Goal: Book appointment/travel/reservation

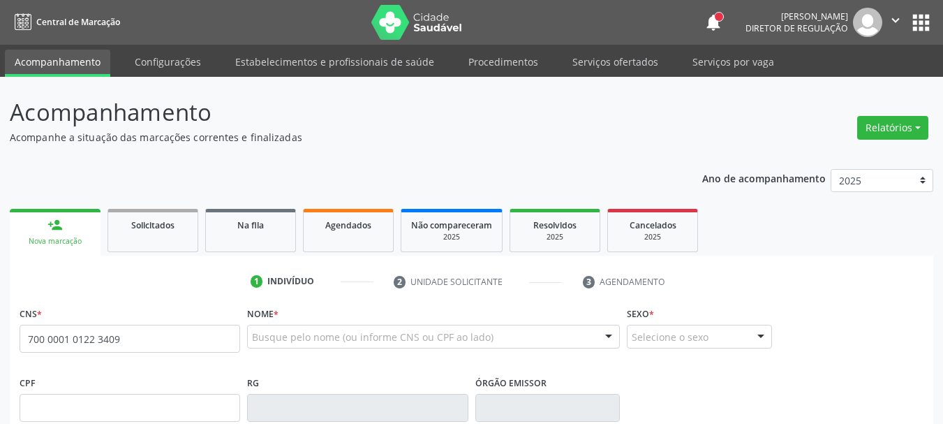
type input "700 0001 0122 3409"
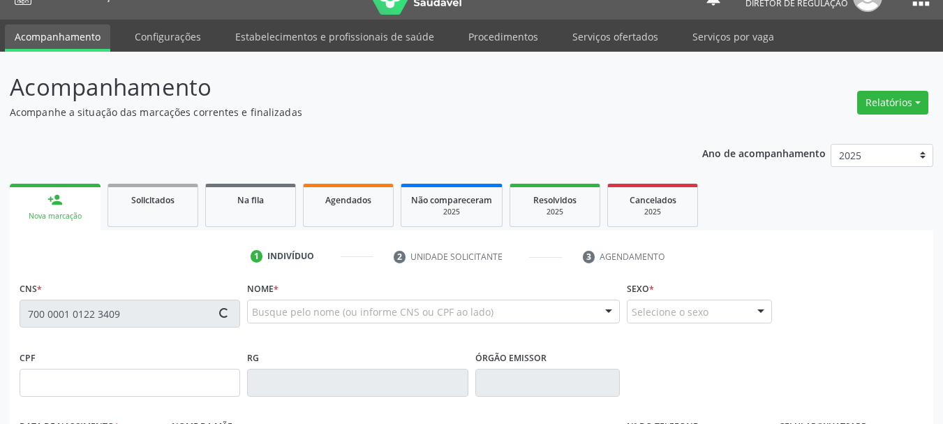
type input "152.044.194-03"
type input "[DATE]"
type input "[PERSON_NAME]"
type input "[PHONE_NUMBER]"
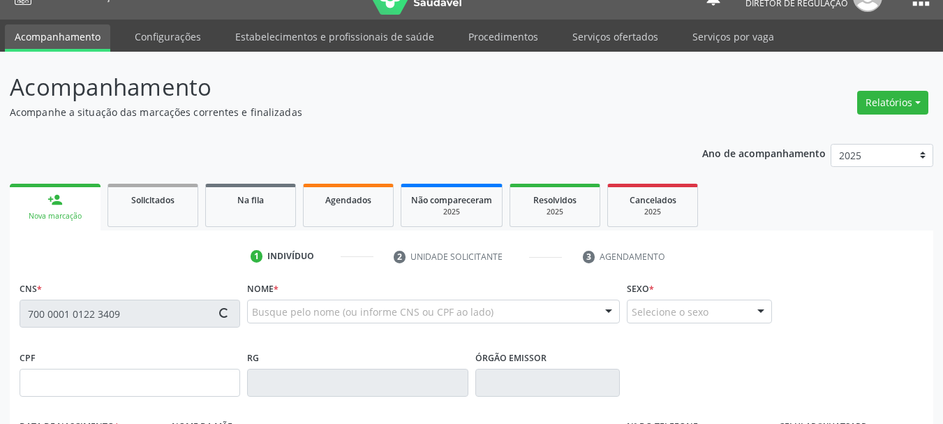
type input "458"
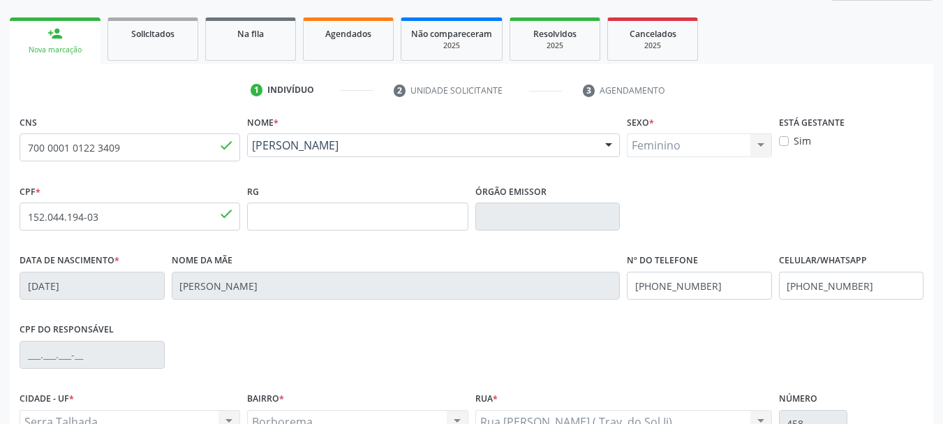
scroll to position [209, 0]
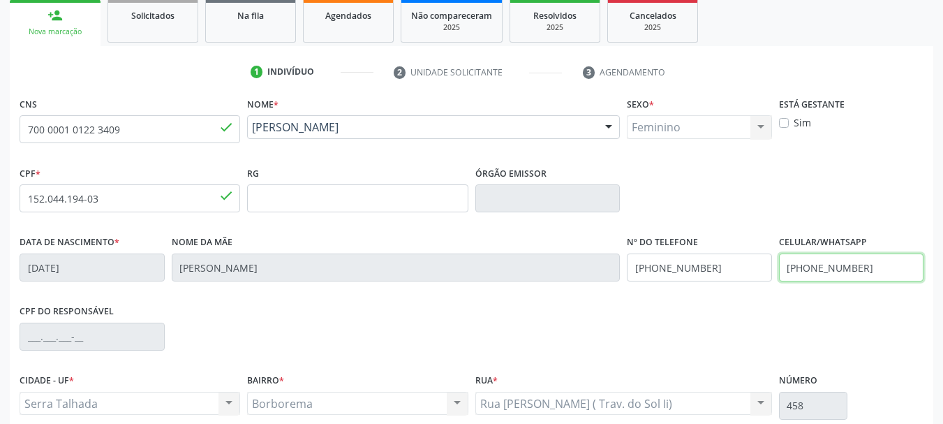
drag, startPoint x: 874, startPoint y: 264, endPoint x: 658, endPoint y: 288, distance: 217.1
click at [658, 288] on div "Data de nascimento * [DATE] Nome da mãe [PERSON_NAME] Nº do Telefone [PHONE_NUM…" at bounding box center [471, 266] width 911 height 69
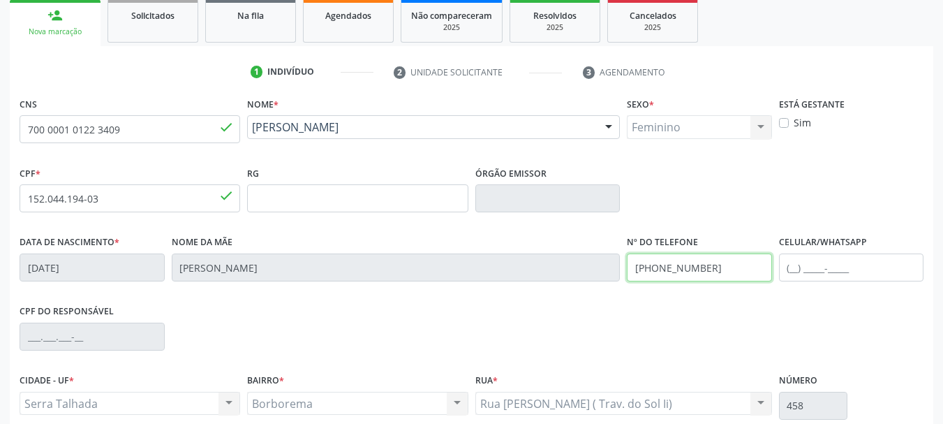
click at [584, 270] on div "Data de nascimento * [DATE] Nome da mãe [PERSON_NAME] Nº do Telefone [PHONE_NUM…" at bounding box center [471, 266] width 911 height 69
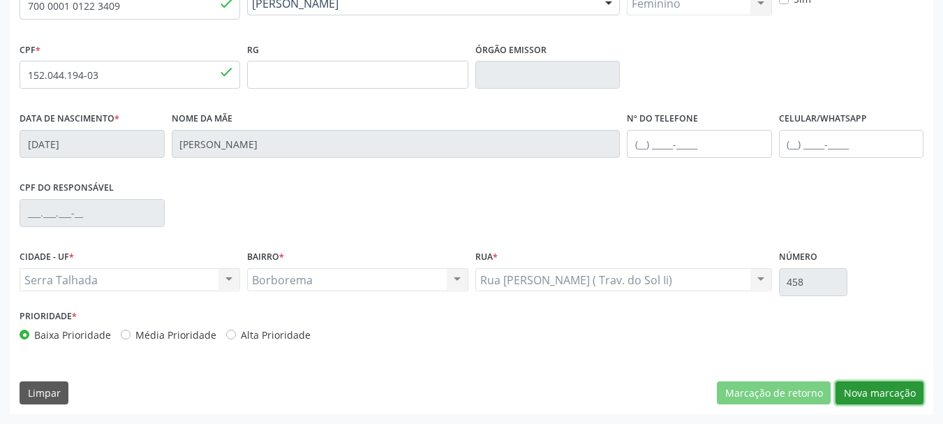
drag, startPoint x: 862, startPoint y: 390, endPoint x: 841, endPoint y: 378, distance: 23.1
click at [860, 388] on button "Nova marcação" at bounding box center [880, 393] width 88 height 24
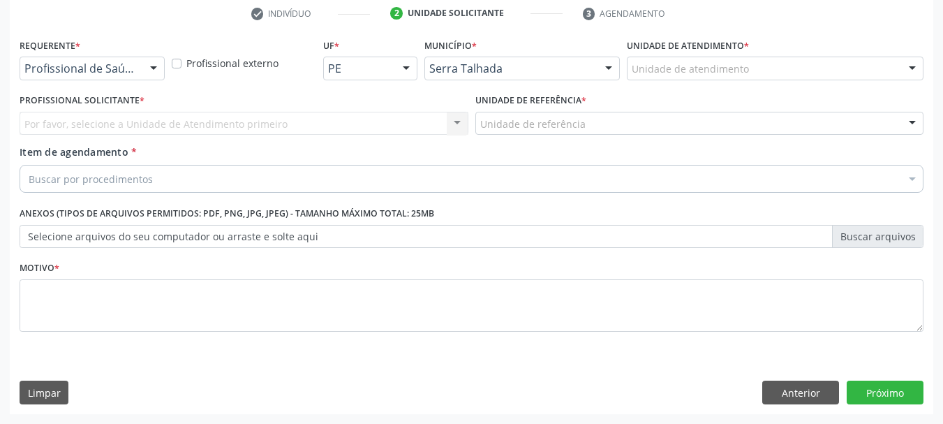
scroll to position [268, 0]
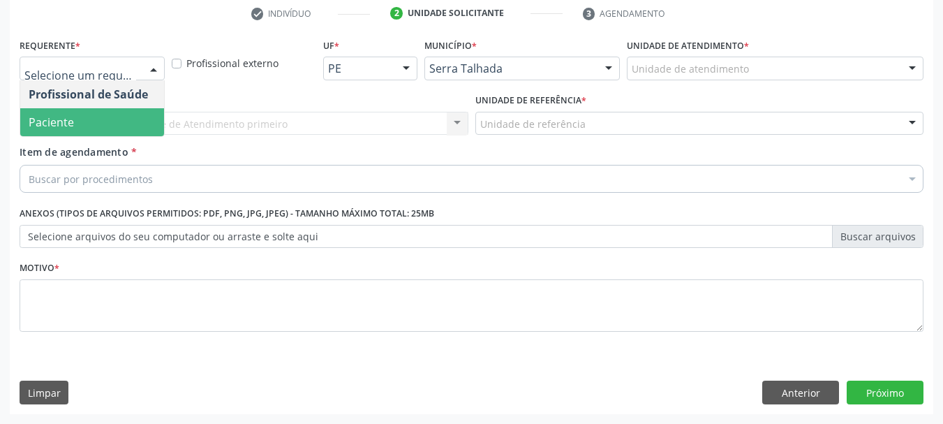
click at [85, 123] on span "Paciente" at bounding box center [92, 122] width 144 height 28
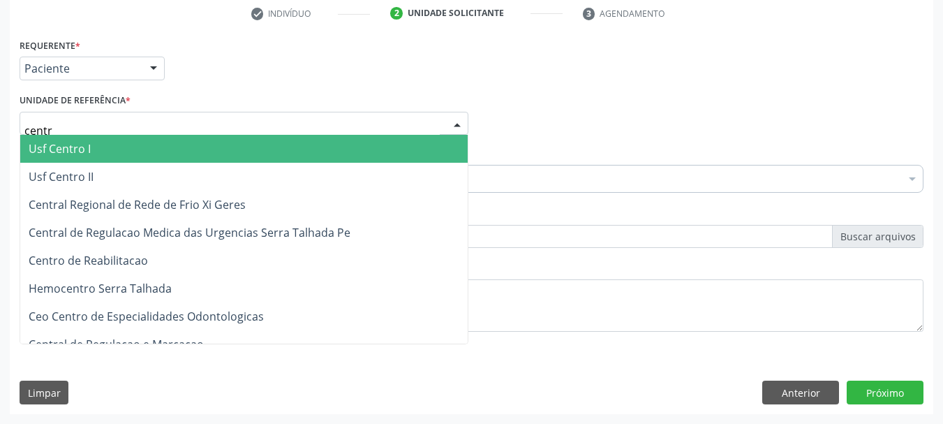
type input "centro"
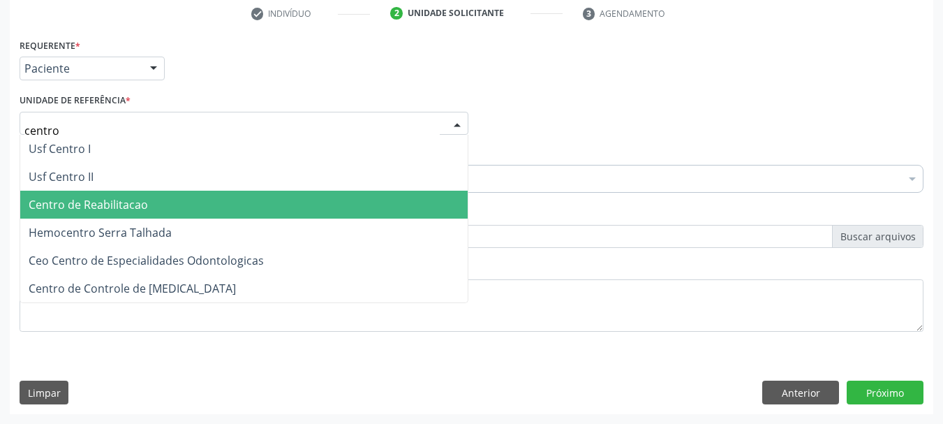
click at [80, 204] on span "Centro de Reabilitacao" at bounding box center [88, 204] width 119 height 15
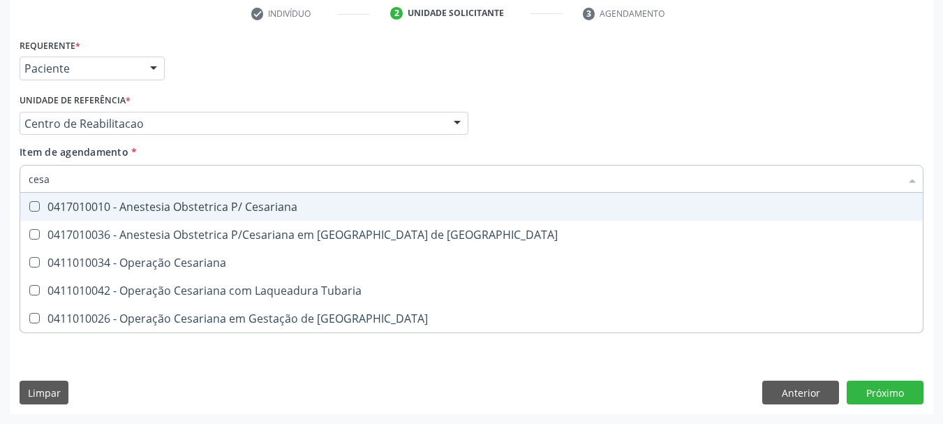
type input "cesar"
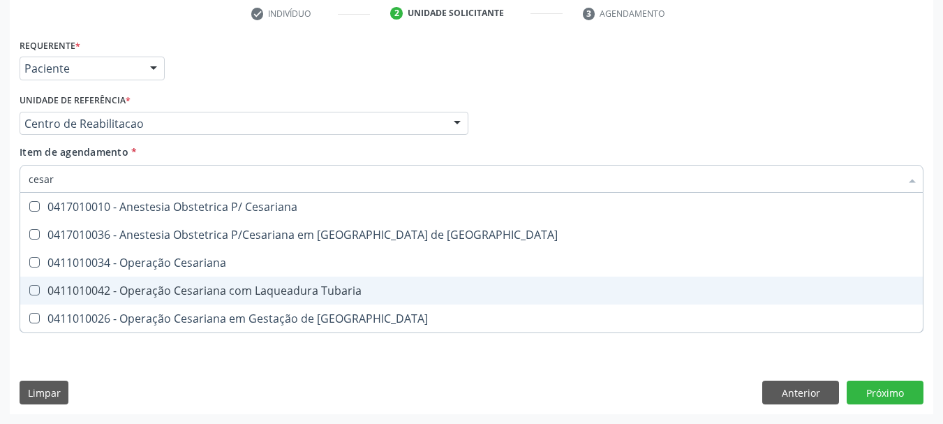
click at [222, 290] on div "0411010042 - Operação Cesariana com Laqueadura Tubaria" at bounding box center [472, 290] width 886 height 11
checkbox Tubaria "true"
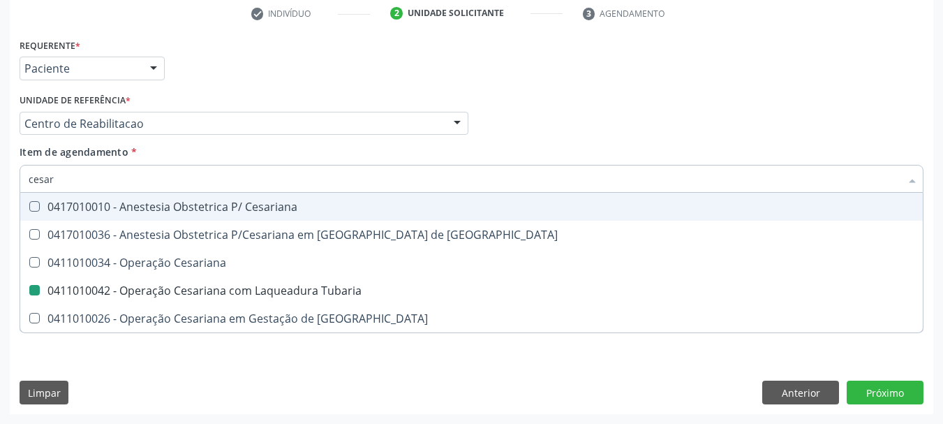
click at [536, 119] on div "Profissional Solicitante Por favor, selecione a Unidade de Atendimento primeiro…" at bounding box center [471, 117] width 911 height 54
checkbox Risco "true"
checkbox Tubaria "false"
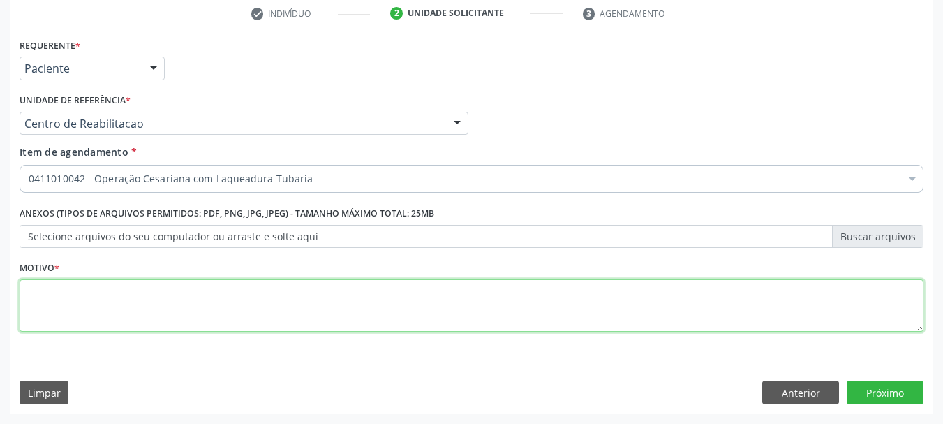
click at [144, 314] on textarea at bounding box center [472, 305] width 904 height 53
type textarea "..."
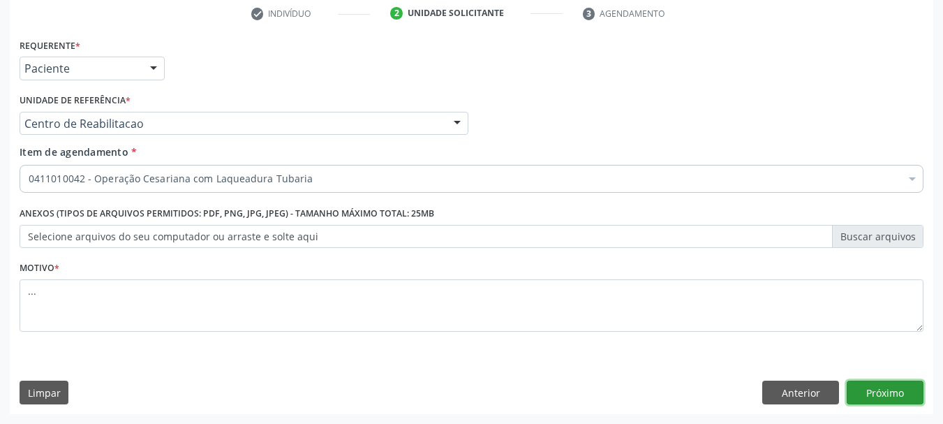
click at [905, 395] on button "Próximo" at bounding box center [885, 393] width 77 height 24
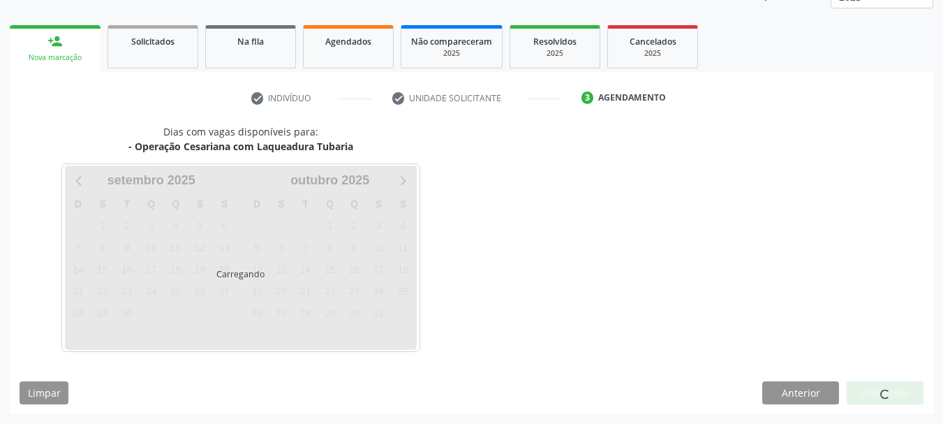
scroll to position [184, 0]
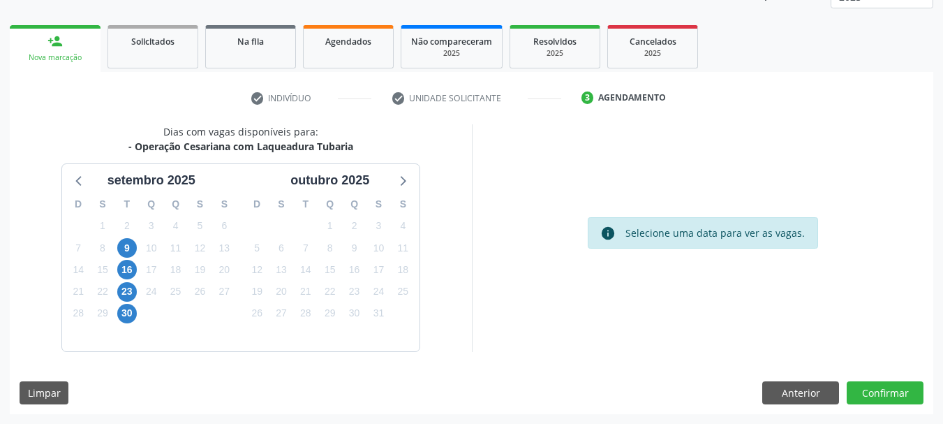
click at [138, 244] on div "9" at bounding box center [127, 248] width 24 height 22
click at [121, 252] on span "9" at bounding box center [127, 248] width 20 height 20
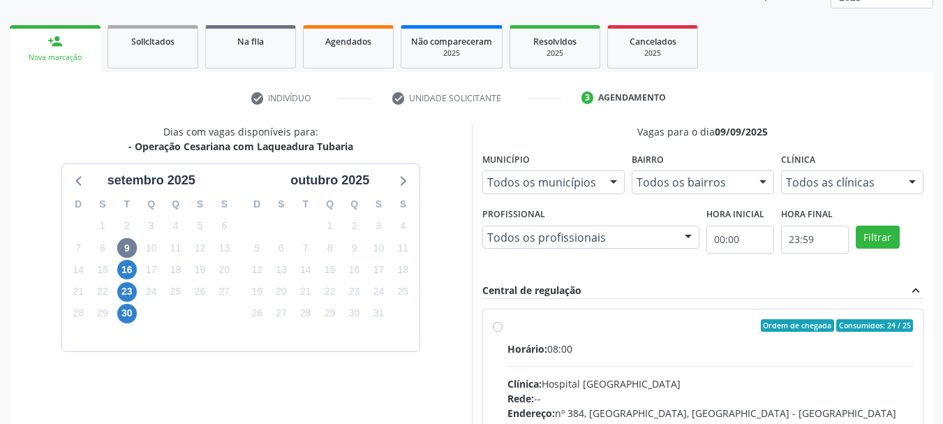
click at [508, 324] on label "Ordem de chegada Consumidos: 24 / 25 Horário: 08:00 Clínica: Hospital [GEOGRAPH…" at bounding box center [711, 426] width 406 height 214
click at [502, 324] on input "Ordem de chegada Consumidos: 24 / 25 Horário: 08:00 Clínica: Hospital [GEOGRAPH…" at bounding box center [498, 325] width 10 height 13
radio input "true"
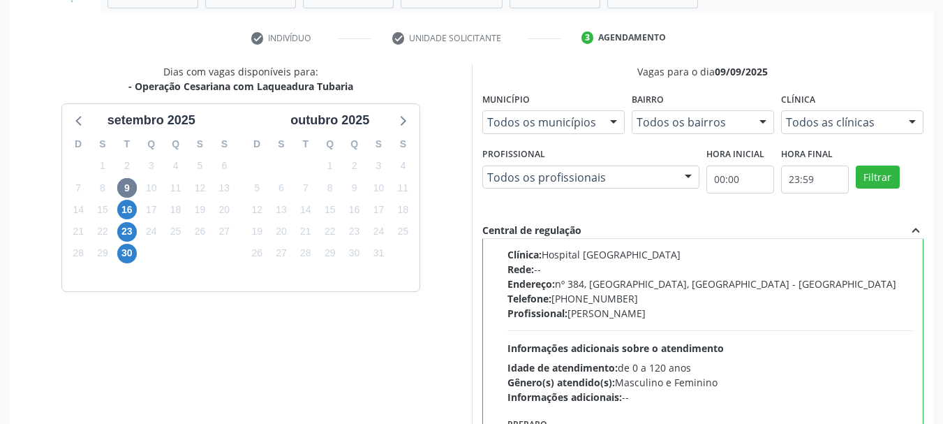
scroll to position [393, 0]
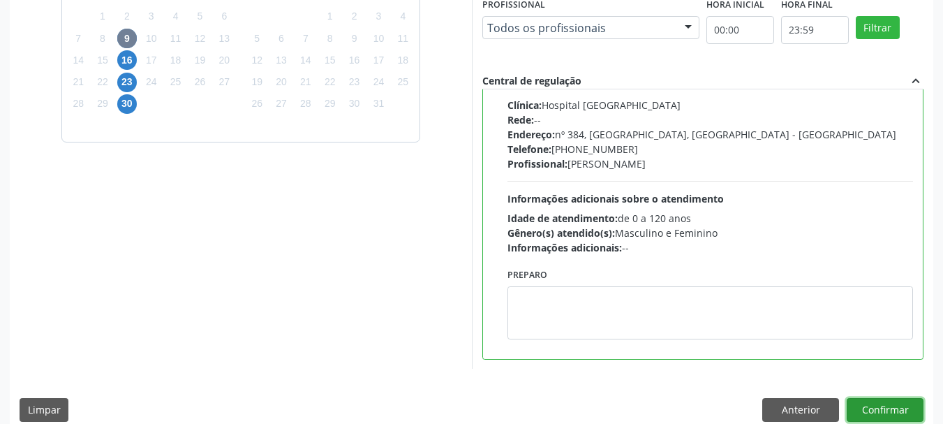
click at [913, 408] on button "Confirmar" at bounding box center [885, 410] width 77 height 24
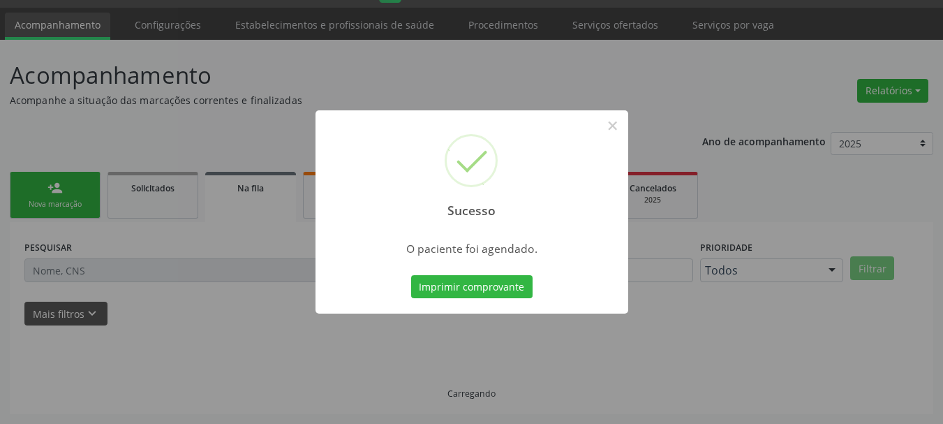
scroll to position [37, 0]
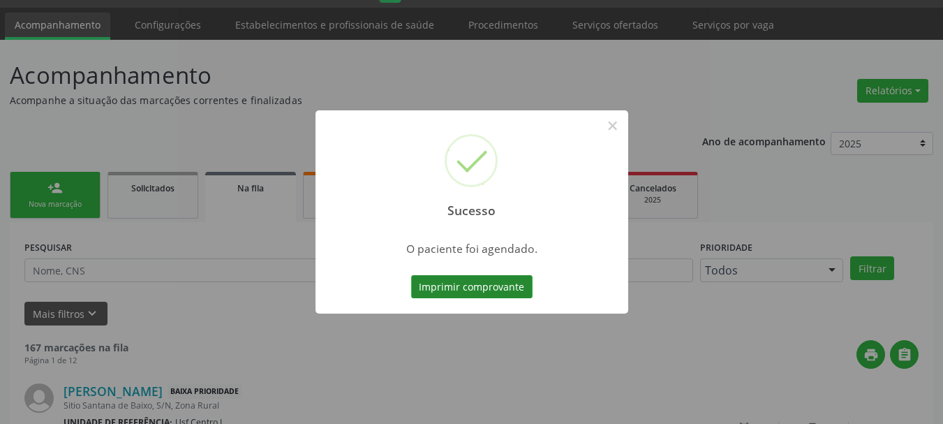
click at [513, 283] on button "Imprimir comprovante" at bounding box center [471, 287] width 121 height 24
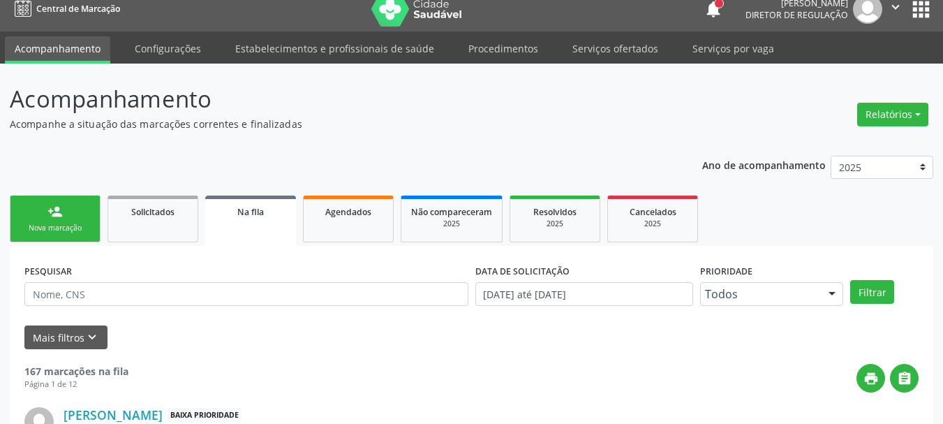
scroll to position [0, 0]
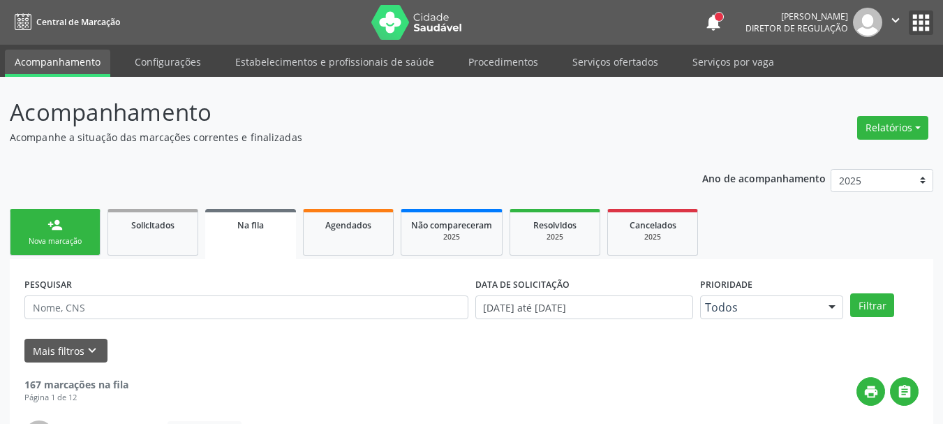
drag, startPoint x: 909, startPoint y: 20, endPoint x: 908, endPoint y: 29, distance: 9.1
click at [909, 20] on button "apps" at bounding box center [921, 22] width 24 height 24
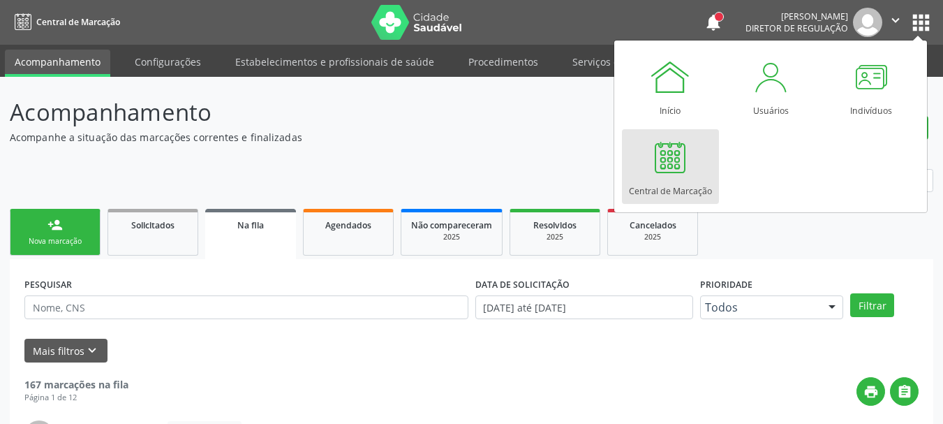
click at [678, 165] on div at bounding box center [670, 157] width 42 height 42
